Goal: Task Accomplishment & Management: Manage account settings

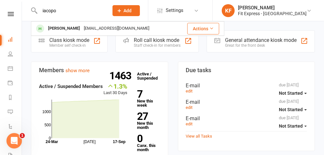
type input "iacopo"
click at [84, 30] on div "[EMAIL_ADDRESS][DOMAIN_NAME]" at bounding box center [116, 28] width 69 height 9
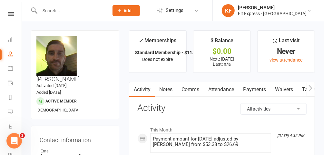
click at [8, 15] on icon at bounding box center [11, 14] width 6 height 4
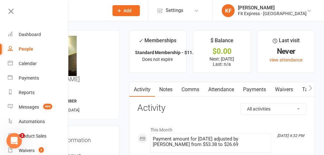
scroll to position [31, 0]
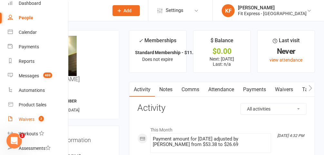
click at [31, 115] on link "Waivers 2" at bounding box center [38, 119] width 61 height 14
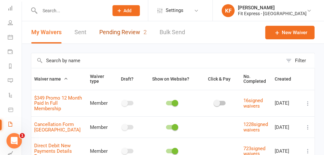
click at [119, 27] on link "Pending Review 2" at bounding box center [122, 32] width 47 height 22
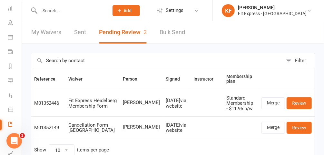
click at [90, 9] on input "text" at bounding box center [71, 10] width 66 height 9
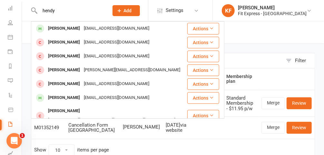
type input "hendy"
click at [82, 27] on div "[EMAIL_ADDRESS][DOMAIN_NAME]" at bounding box center [116, 28] width 69 height 9
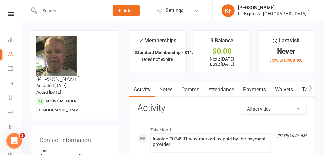
click at [10, 14] on icon at bounding box center [11, 14] width 6 height 4
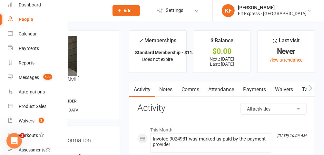
scroll to position [30, 0]
click at [34, 123] on div "Waivers" at bounding box center [27, 120] width 16 height 5
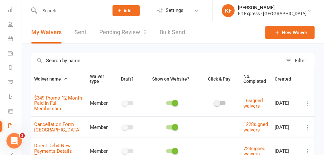
scroll to position [5, 0]
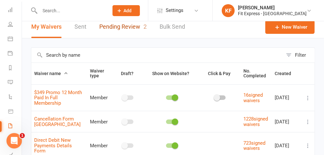
click at [132, 26] on link "Pending Review 2" at bounding box center [122, 27] width 47 height 22
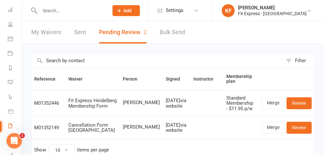
scroll to position [19, 0]
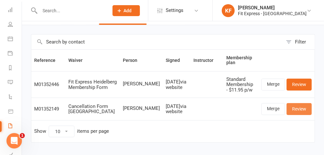
click at [308, 109] on link "Review" at bounding box center [298, 109] width 25 height 12
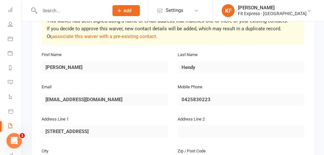
scroll to position [111, 0]
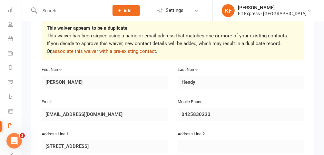
click at [129, 52] on link "associate this waiver with a pre-existing contact" at bounding box center [104, 51] width 104 height 6
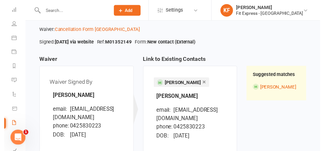
scroll to position [106, 0]
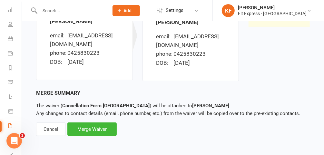
click at [106, 129] on div "Merge Waiver" at bounding box center [91, 129] width 49 height 14
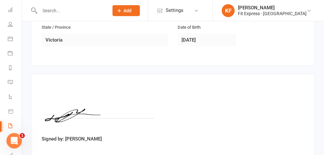
scroll to position [273, 0]
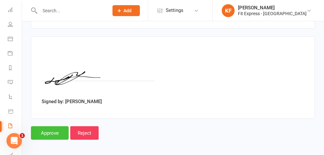
click at [55, 132] on input "Approve" at bounding box center [50, 133] width 38 height 14
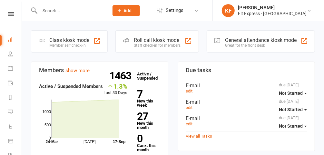
click at [308, 14] on link "KF Karl Faraj Fit Express - Heidelberg" at bounding box center [268, 10] width 92 height 13
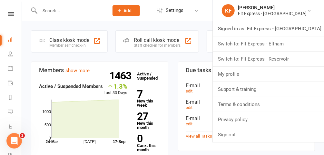
click at [101, 8] on input "text" at bounding box center [71, 10] width 66 height 9
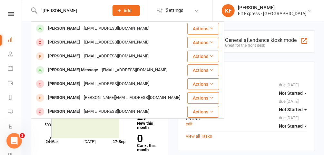
type input "tom hendy"
click at [89, 31] on div "[EMAIL_ADDRESS][DOMAIN_NAME]" at bounding box center [116, 28] width 69 height 9
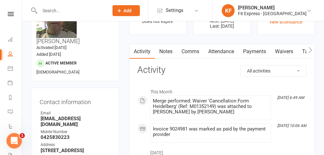
scroll to position [38, 0]
click at [257, 53] on link "Payments" at bounding box center [255, 51] width 32 height 15
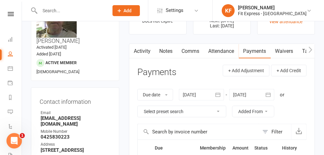
click at [198, 94] on div at bounding box center [201, 95] width 45 height 12
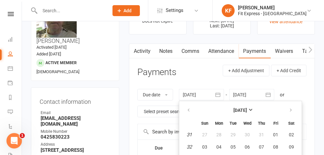
scroll to position [83, 0]
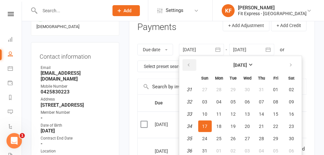
click at [190, 66] on icon "button" at bounding box center [189, 65] width 5 height 5
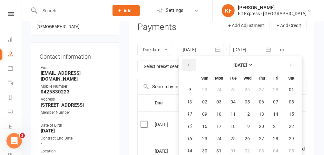
click at [190, 66] on icon "button" at bounding box center [189, 65] width 5 height 5
click at [247, 87] on span "01" at bounding box center [247, 89] width 5 height 5
type input "01 Jan 2025"
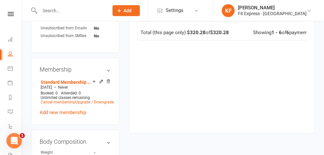
scroll to position [341, 0]
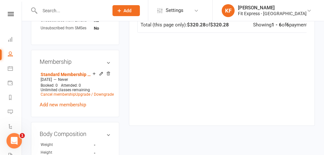
click at [111, 53] on div "Membership Standard Membership - $11.95 p/w Apr 3 2025 — Never Booked: 0 Attend…" at bounding box center [75, 83] width 88 height 67
click at [109, 72] on icon at bounding box center [108, 74] width 3 height 4
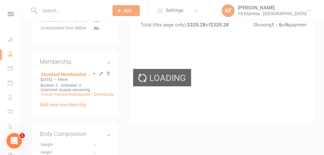
scroll to position [338, 0]
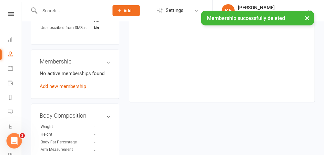
click at [77, 83] on link "Add new membership" at bounding box center [63, 86] width 46 height 6
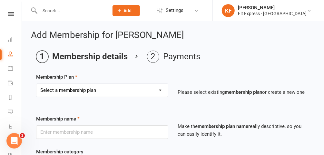
click at [128, 86] on select "Select a membership plan Create new Membership Plan Standard Membership 8.50pw …" at bounding box center [101, 90] width 131 height 13
select select "25"
click at [36, 84] on select "Select a membership plan Create new Membership Plan Standard Membership 8.50pw …" at bounding box center [101, 90] width 131 height 13
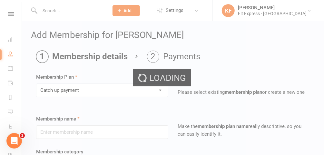
type input "Catch up payment"
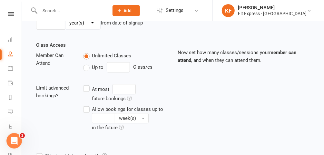
scroll to position [284, 0]
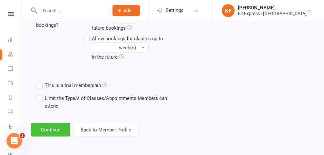
click at [43, 133] on button "Continue" at bounding box center [50, 130] width 39 height 14
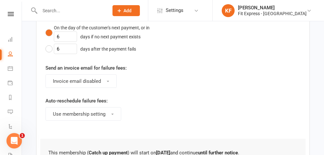
scroll to position [0, 0]
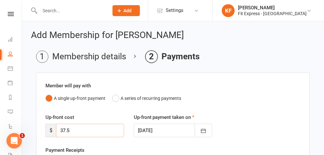
click at [88, 129] on input "37.5" at bounding box center [90, 131] width 68 height 14
type input "3"
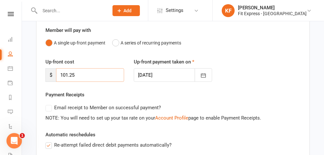
scroll to position [56, 0]
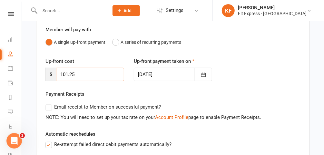
type input "101.25"
click at [201, 78] on button "button" at bounding box center [203, 75] width 17 height 14
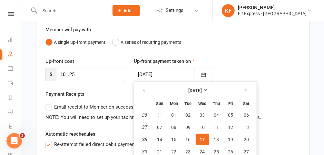
scroll to position [82, 0]
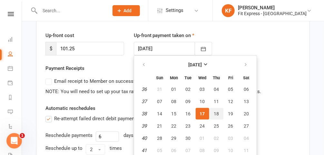
click at [215, 114] on span "18" at bounding box center [216, 113] width 5 height 5
type input "18 Sep 2025"
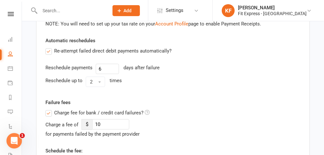
scroll to position [150, 0]
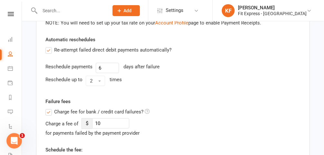
click at [49, 110] on label "Charge fee for bank / credit card failures?" at bounding box center [97, 112] width 104 height 8
click at [49, 108] on input "Charge fee for bank / credit card failures?" at bounding box center [97, 108] width 104 height 0
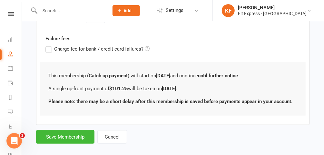
scroll to position [220, 0]
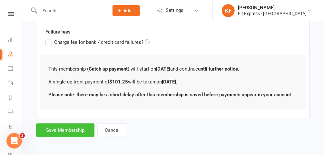
click at [67, 130] on button "Save Membership" at bounding box center [65, 130] width 58 height 14
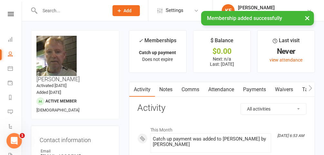
click at [168, 89] on link "Notes" at bounding box center [166, 89] width 22 height 15
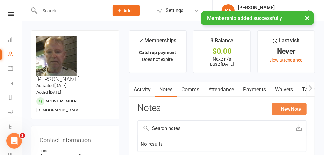
click at [291, 113] on button "+ New Note" at bounding box center [289, 109] width 34 height 12
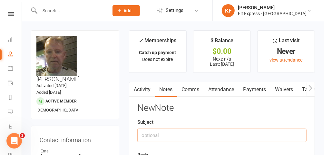
click at [233, 136] on input "text" at bounding box center [221, 136] width 169 height 14
type input "Fees owed to cancel."
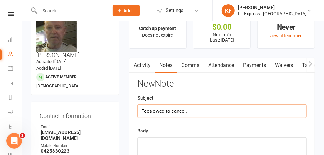
scroll to position [31, 0]
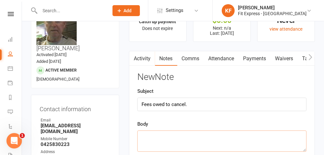
click at [210, 143] on textarea at bounding box center [221, 140] width 169 height 21
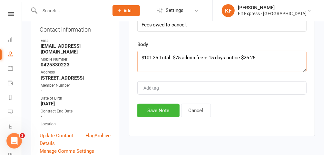
scroll to position [111, 0]
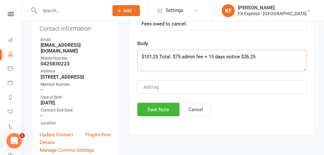
type textarea "$101.25 Total. $75 admin fee + 15 days notice $26.25"
click at [165, 110] on button "Save Note" at bounding box center [158, 110] width 42 height 14
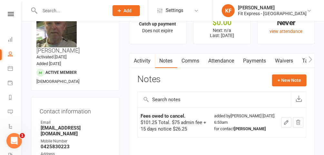
scroll to position [0, 0]
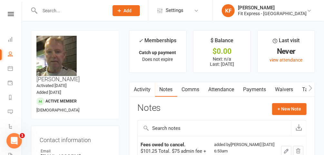
click at [142, 91] on link "Activity" at bounding box center [142, 89] width 26 height 15
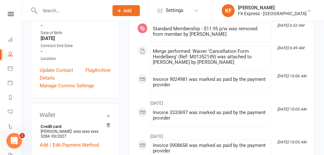
scroll to position [147, 0]
